Goal: Register for event/course: Sign up to attend an event or enroll in a course

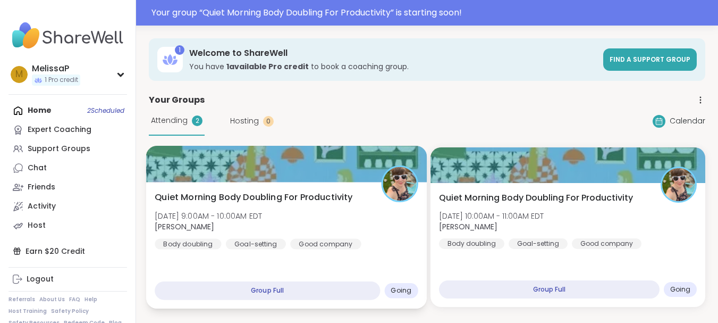
click at [334, 262] on div "Quiet Morning Body Doubling For Productivity Fri, Oct 10 | 9:00AM - 10:00AM EDT…" at bounding box center [286, 245] width 281 height 126
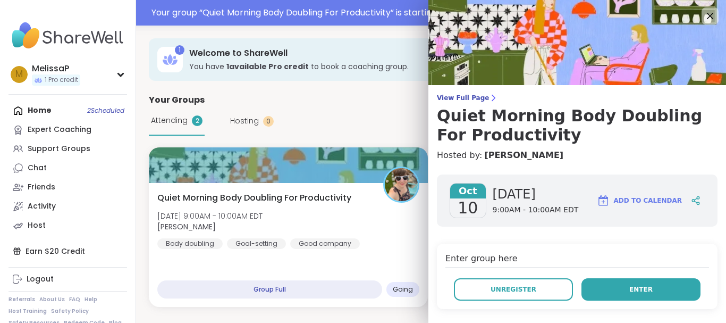
click at [629, 284] on span "Enter" at bounding box center [640, 289] width 23 height 10
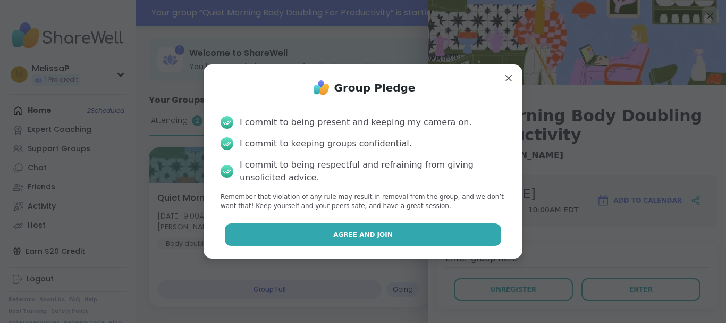
click at [401, 227] on button "Agree and Join" at bounding box center [363, 234] width 277 height 22
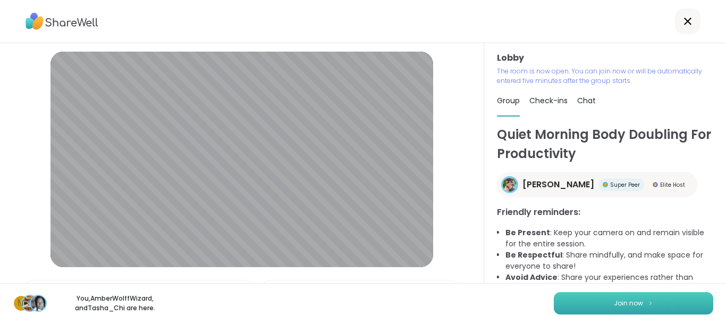
click at [614, 300] on span "Join now" at bounding box center [628, 303] width 29 height 10
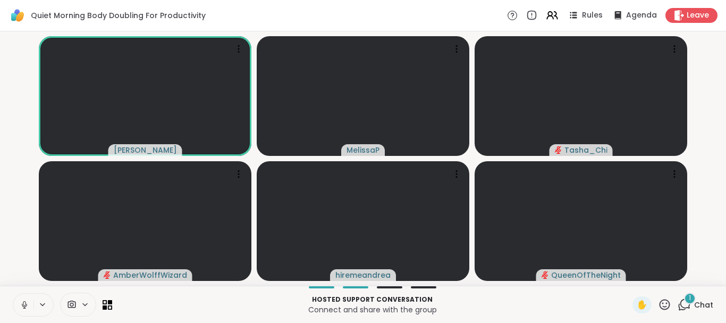
click at [22, 312] on button at bounding box center [23, 304] width 20 height 22
click at [24, 308] on icon at bounding box center [24, 304] width 7 height 7
click at [22, 306] on icon at bounding box center [25, 305] width 10 height 10
click at [678, 304] on icon at bounding box center [684, 304] width 13 height 13
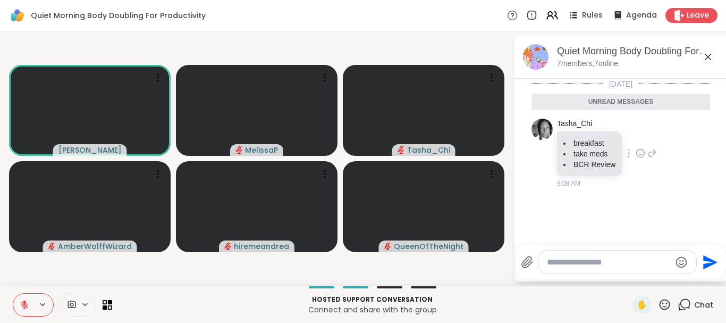
click at [637, 157] on icon at bounding box center [641, 153] width 8 height 8
click at [639, 134] on div "Select Reaction: Heart" at bounding box center [641, 136] width 10 height 10
click at [22, 303] on icon at bounding box center [25, 305] width 10 height 10
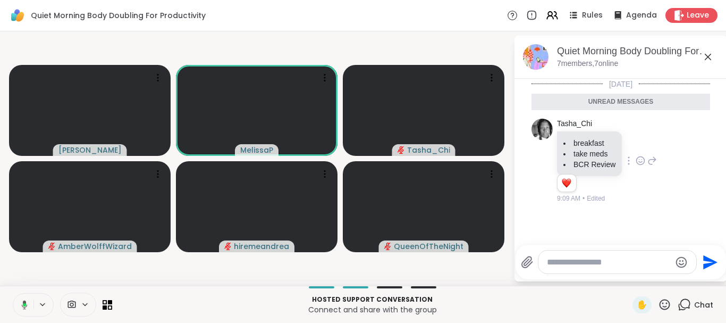
click at [22, 303] on icon at bounding box center [23, 305] width 10 height 10
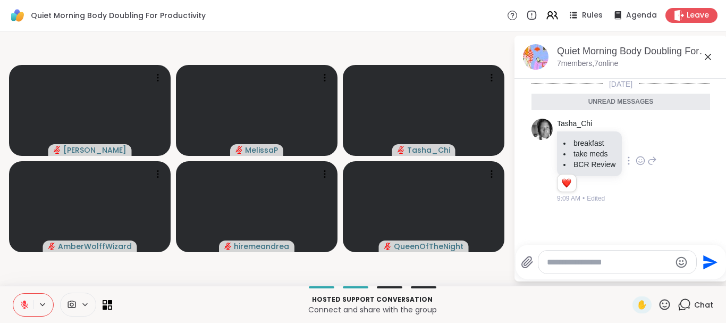
click at [658, 304] on icon at bounding box center [664, 304] width 13 height 13
click at [570, 294] on p "Hosted support conversation" at bounding box center [372, 299] width 507 height 10
click at [658, 310] on icon at bounding box center [664, 304] width 13 height 13
click at [530, 294] on p "Hosted support conversation" at bounding box center [372, 299] width 507 height 10
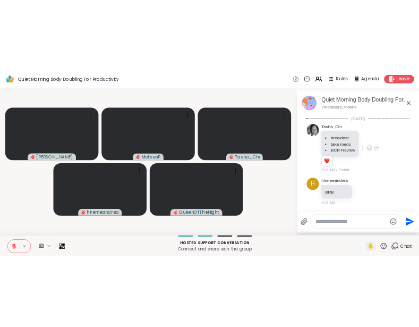
scroll to position [1, 0]
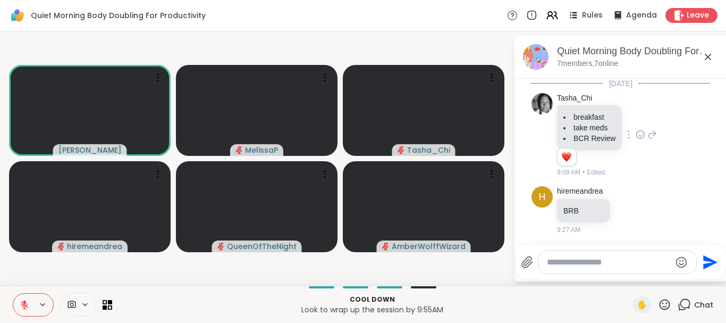
click at [658, 308] on icon at bounding box center [664, 304] width 13 height 13
click at [698, 277] on span "🎉" at bounding box center [703, 276] width 11 height 13
click at [24, 303] on icon at bounding box center [25, 305] width 10 height 10
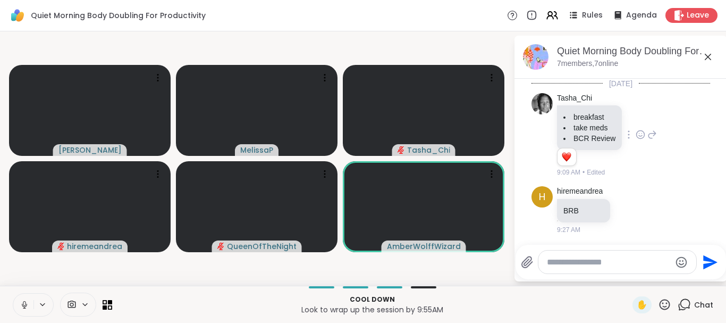
click at [24, 303] on icon at bounding box center [25, 305] width 10 height 10
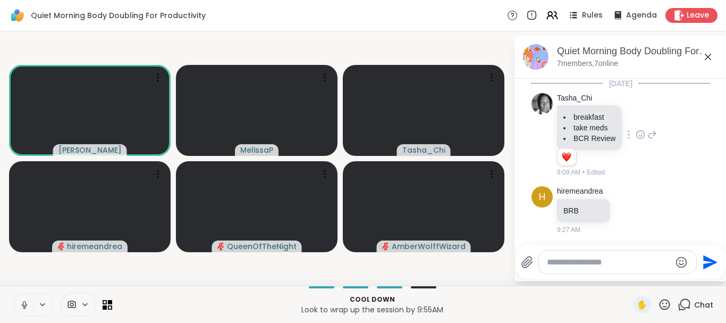
click at [24, 303] on icon at bounding box center [25, 305] width 10 height 10
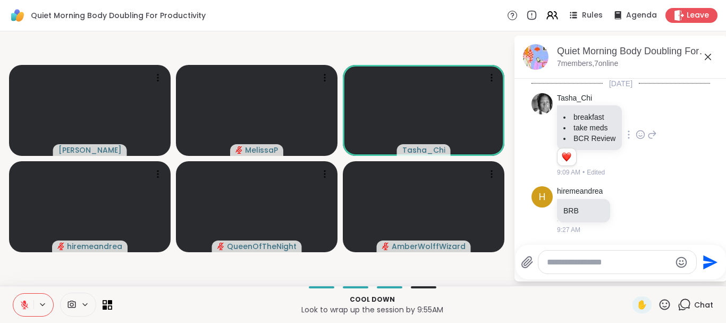
click at [24, 303] on icon at bounding box center [25, 305] width 10 height 10
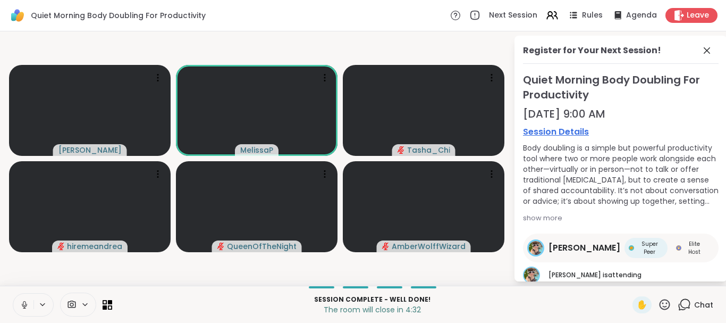
click at [24, 303] on icon at bounding box center [25, 305] width 10 height 10
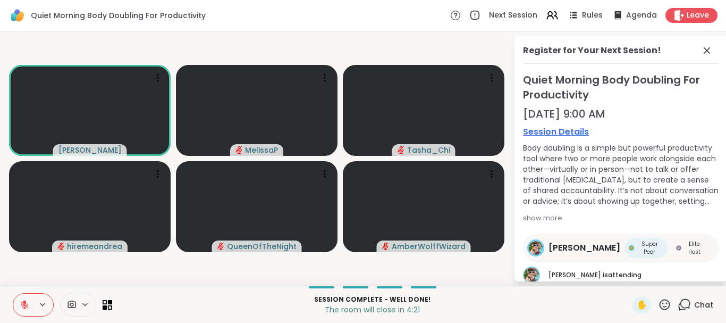
click at [24, 303] on icon at bounding box center [25, 305] width 10 height 10
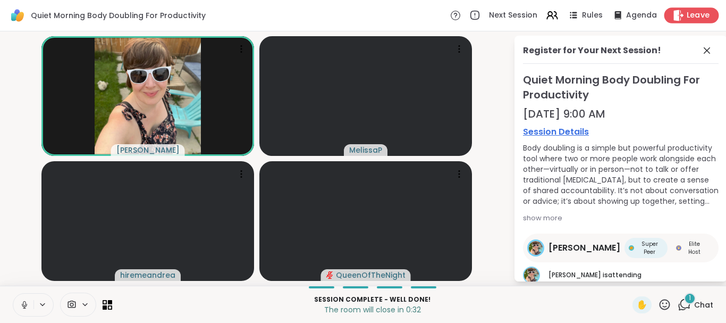
click at [687, 15] on span "Leave" at bounding box center [698, 15] width 23 height 11
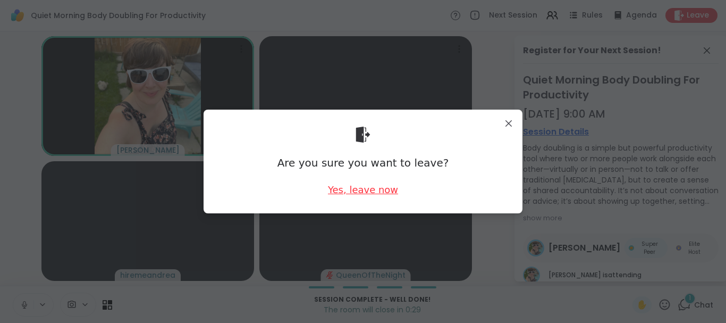
click at [365, 191] on div "Yes, leave now" at bounding box center [363, 189] width 70 height 13
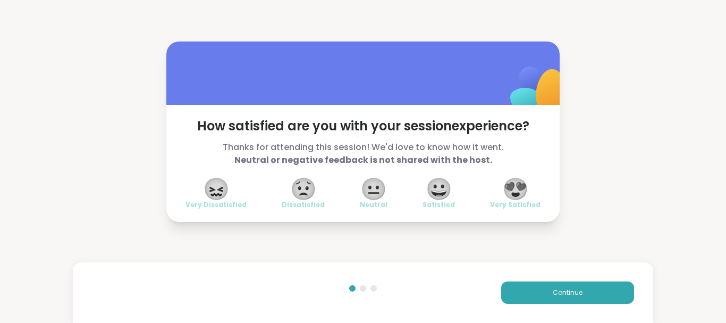
click at [517, 196] on span "😍" at bounding box center [515, 188] width 27 height 19
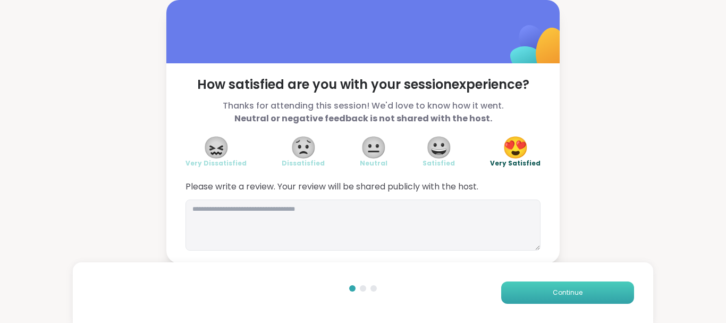
click at [573, 290] on span "Continue" at bounding box center [568, 292] width 30 height 10
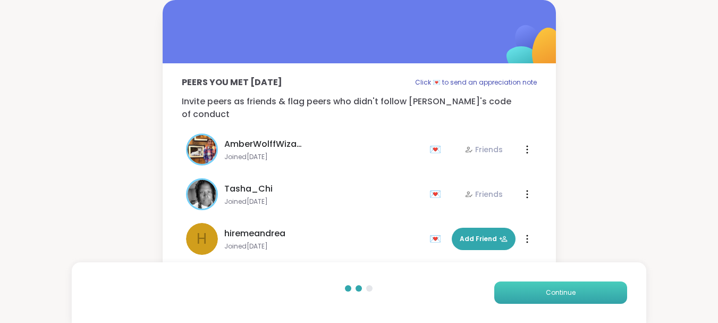
click at [573, 290] on span "Continue" at bounding box center [561, 292] width 30 height 10
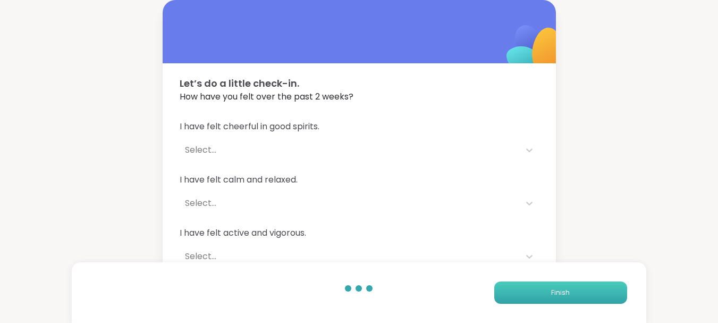
click at [573, 290] on button "Finish" at bounding box center [560, 292] width 133 height 22
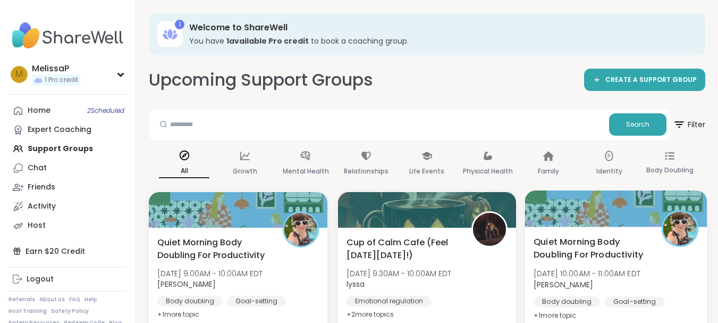
click at [581, 234] on div "Quiet Morning Body Doubling For Productivity Fri, Oct 10 | 10:00AM - 11:00AM ED…" at bounding box center [616, 289] width 182 height 126
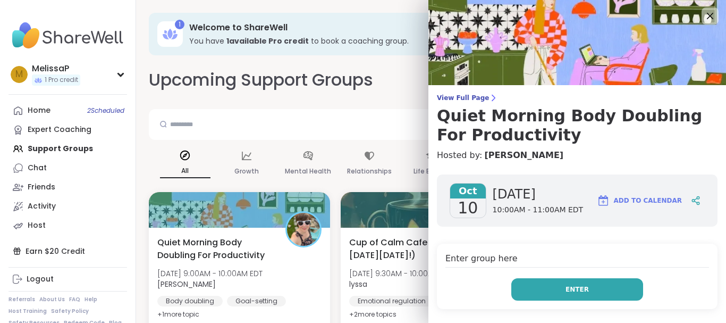
click at [569, 290] on span "Enter" at bounding box center [576, 289] width 23 height 10
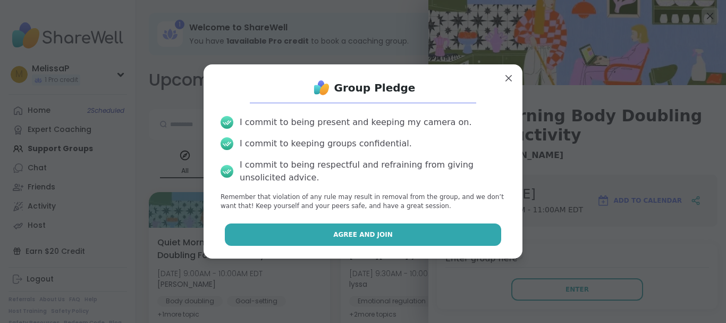
click at [440, 235] on button "Agree and Join" at bounding box center [363, 234] width 277 height 22
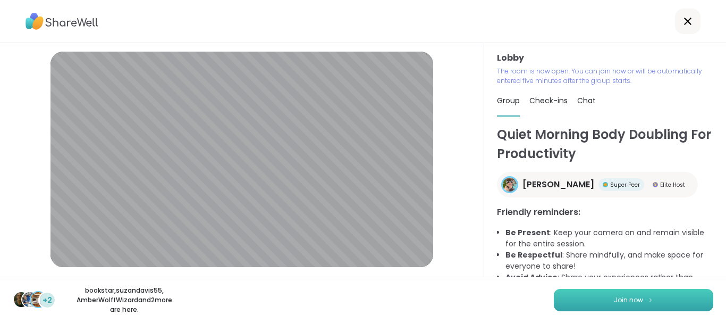
click at [582, 302] on button "Join now" at bounding box center [633, 300] width 159 height 22
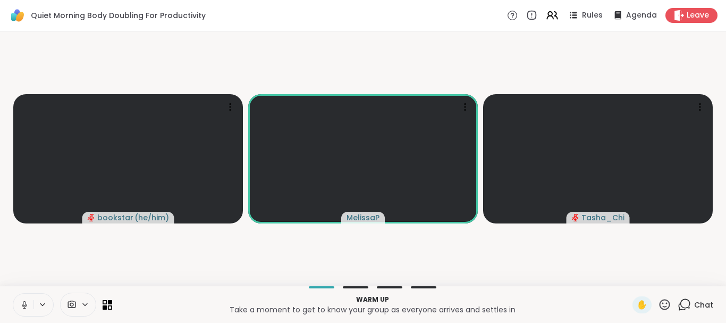
click at [24, 308] on icon at bounding box center [24, 307] width 3 height 1
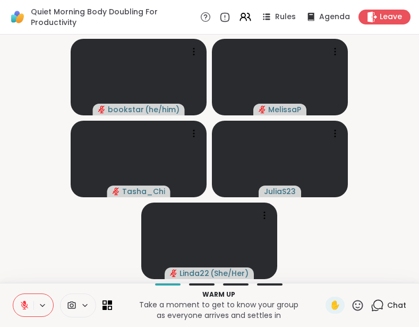
click at [19, 308] on button at bounding box center [23, 305] width 20 height 22
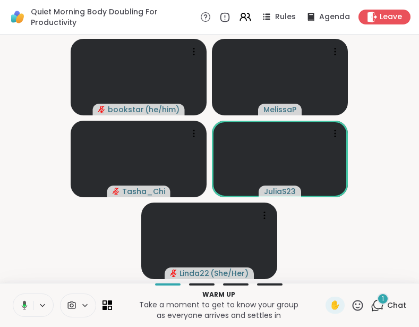
click at [19, 308] on icon at bounding box center [23, 305] width 10 height 10
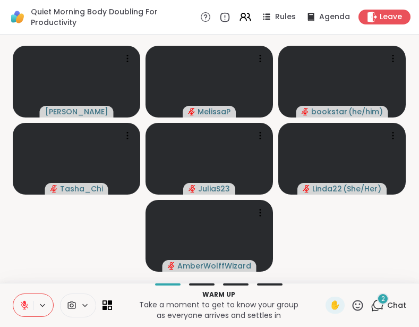
click at [371, 301] on icon at bounding box center [377, 305] width 13 height 13
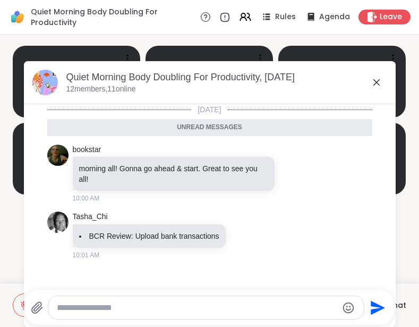
click at [372, 85] on icon at bounding box center [376, 82] width 13 height 13
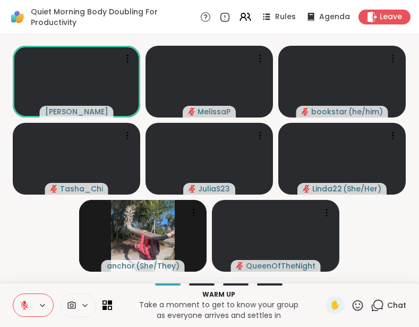
click at [23, 305] on icon at bounding box center [25, 305] width 10 height 10
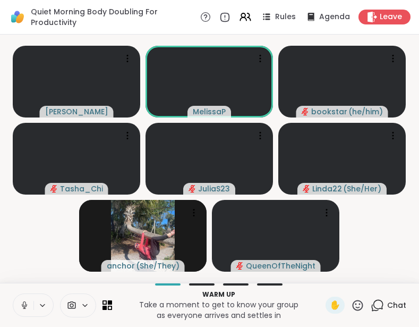
click at [23, 305] on icon at bounding box center [25, 305] width 10 height 10
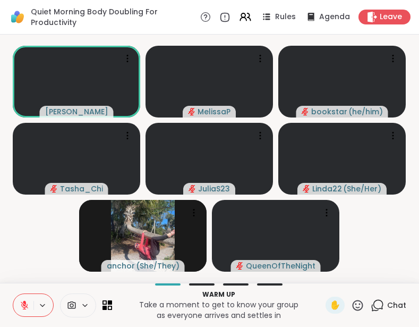
click at [23, 305] on icon at bounding box center [25, 305] width 10 height 10
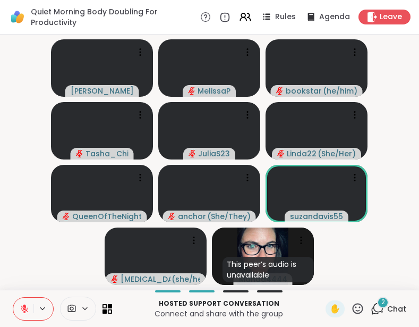
click at [22, 309] on icon at bounding box center [24, 308] width 7 height 7
click at [22, 309] on icon at bounding box center [25, 309] width 10 height 10
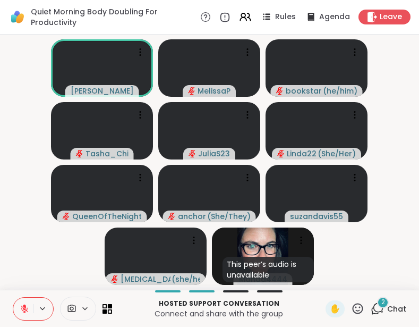
click at [22, 309] on icon at bounding box center [24, 308] width 7 height 7
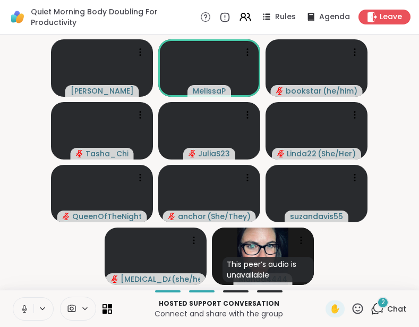
click at [22, 309] on icon at bounding box center [25, 309] width 10 height 10
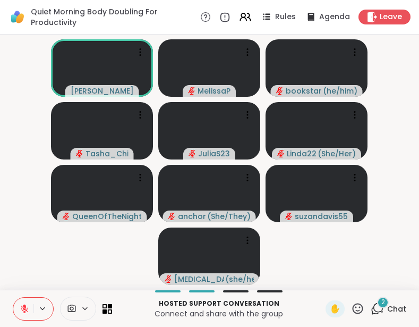
click at [22, 309] on icon at bounding box center [24, 308] width 7 height 7
click at [22, 309] on icon at bounding box center [25, 309] width 10 height 10
click at [22, 309] on icon at bounding box center [24, 308] width 7 height 7
click at [22, 309] on icon at bounding box center [25, 309] width 10 height 10
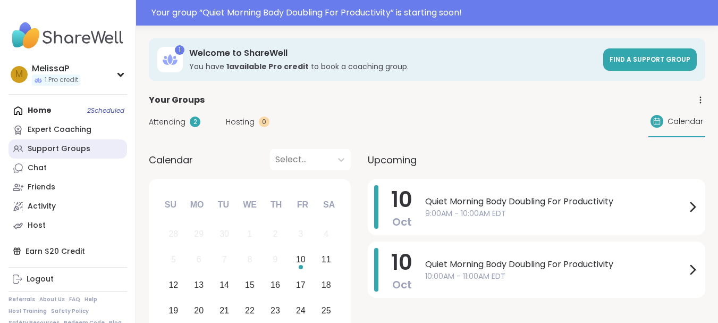
click at [63, 144] on div "Support Groups" at bounding box center [59, 148] width 63 height 11
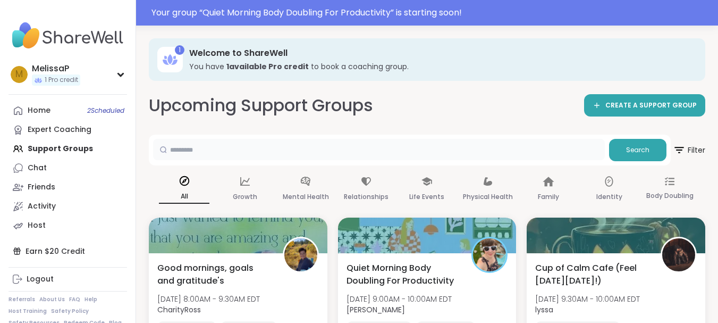
click at [184, 142] on input "text" at bounding box center [379, 149] width 452 height 21
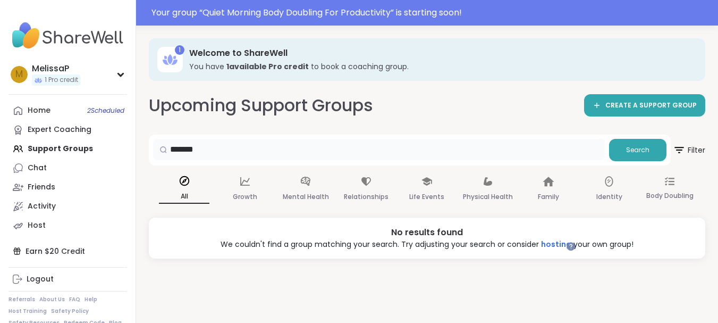
click at [182, 150] on input "*******" at bounding box center [379, 149] width 452 height 21
click at [545, 187] on icon at bounding box center [549, 181] width 12 height 12
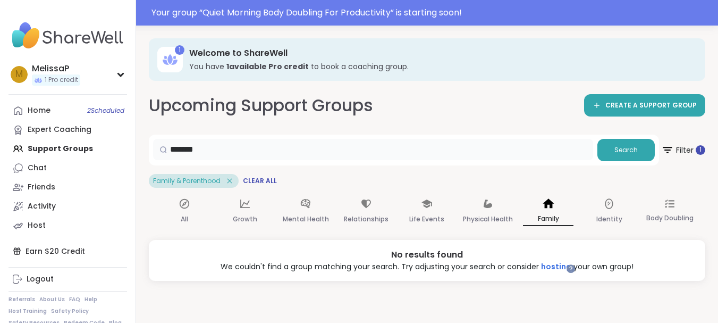
click at [517, 155] on input "*******" at bounding box center [373, 149] width 440 height 21
type input "*"
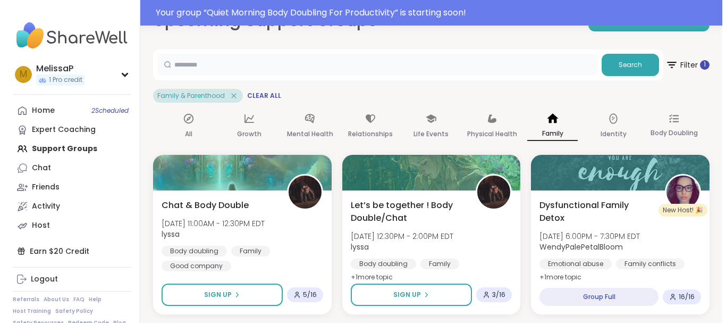
scroll to position [106, 0]
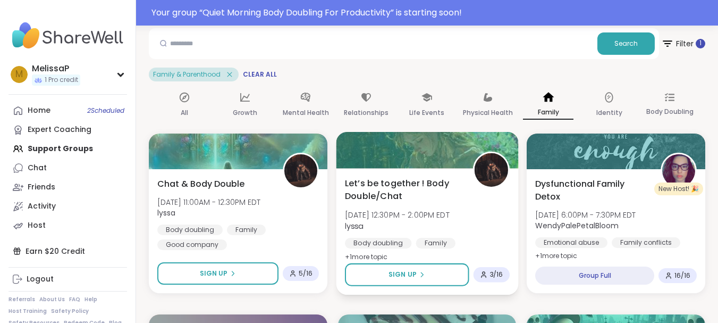
click at [489, 160] on img at bounding box center [490, 169] width 33 height 33
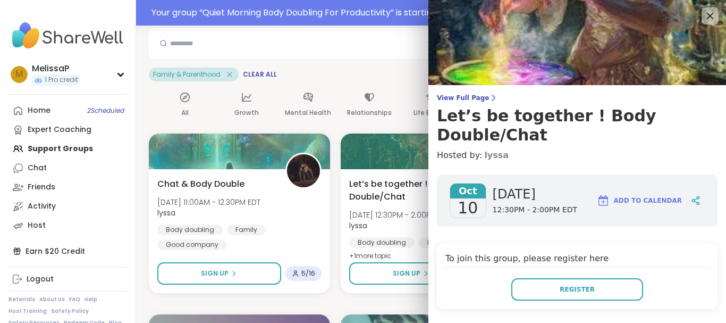
click at [484, 149] on link "lyssa" at bounding box center [496, 155] width 24 height 13
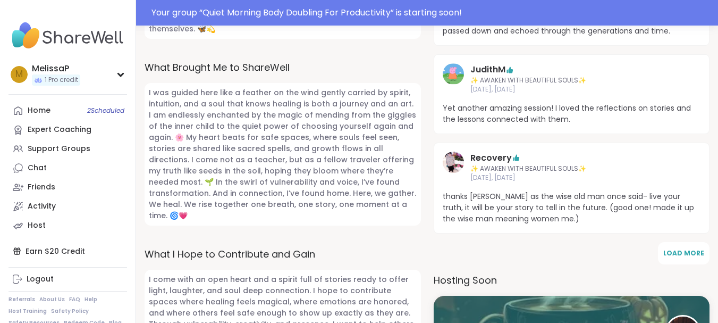
scroll to position [553, 0]
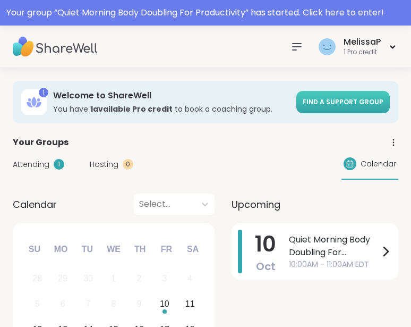
click at [345, 98] on span "Find a support group" at bounding box center [343, 101] width 81 height 9
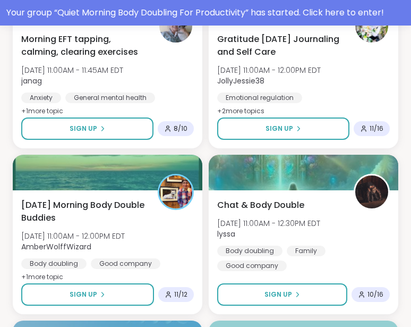
scroll to position [642, 0]
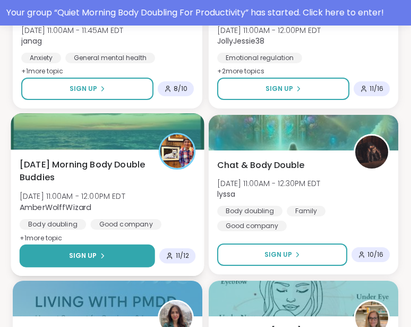
click at [78, 250] on button "Sign Up" at bounding box center [88, 255] width 136 height 23
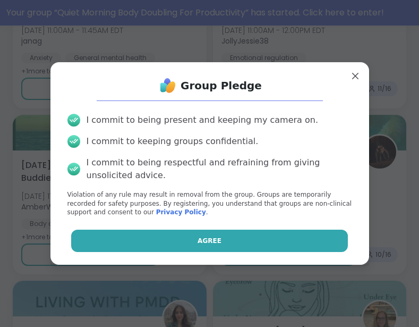
click at [188, 236] on button "Agree" at bounding box center [209, 241] width 277 height 22
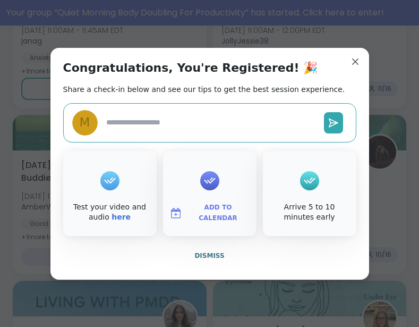
type textarea "*"
click at [210, 208] on span "Add to Calendar" at bounding box center [219, 212] width 64 height 21
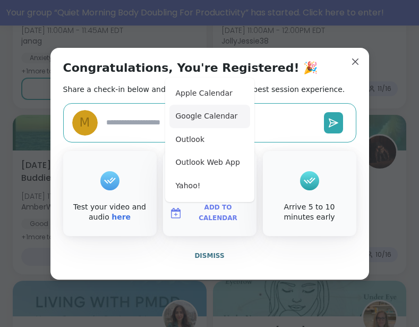
click at [215, 108] on button "Google Calendar" at bounding box center [210, 116] width 81 height 23
